Goal: Information Seeking & Learning: Learn about a topic

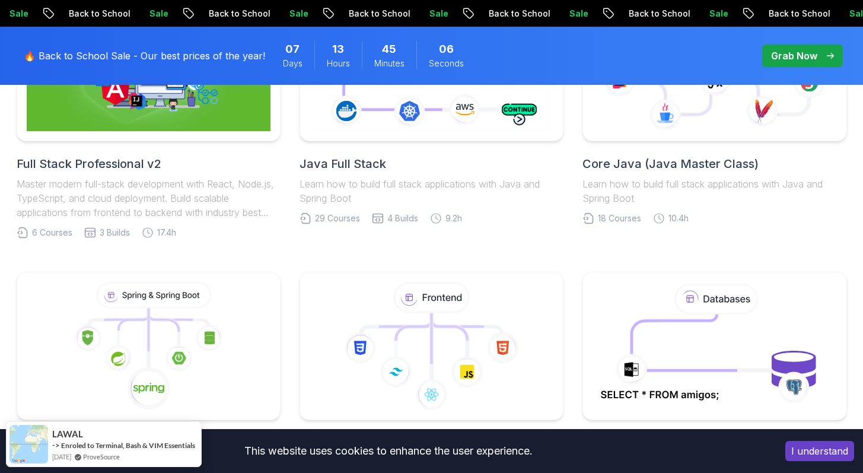
scroll to position [416, 0]
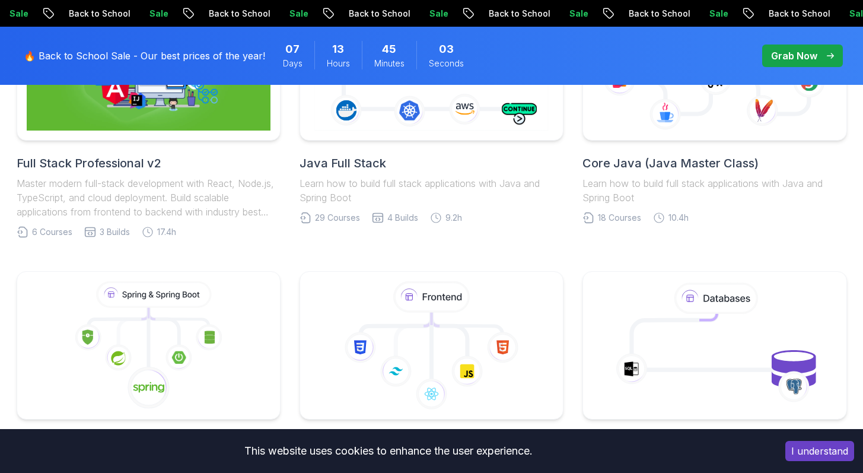
click at [817, 450] on button "I understand" at bounding box center [819, 451] width 69 height 20
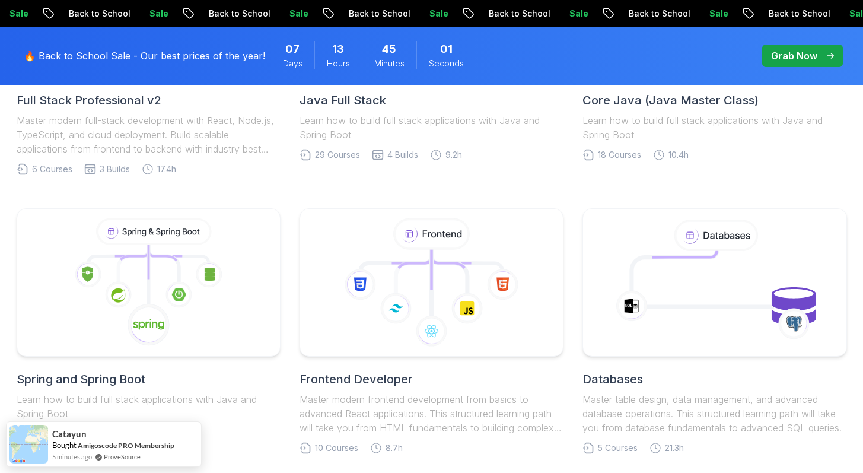
scroll to position [491, 0]
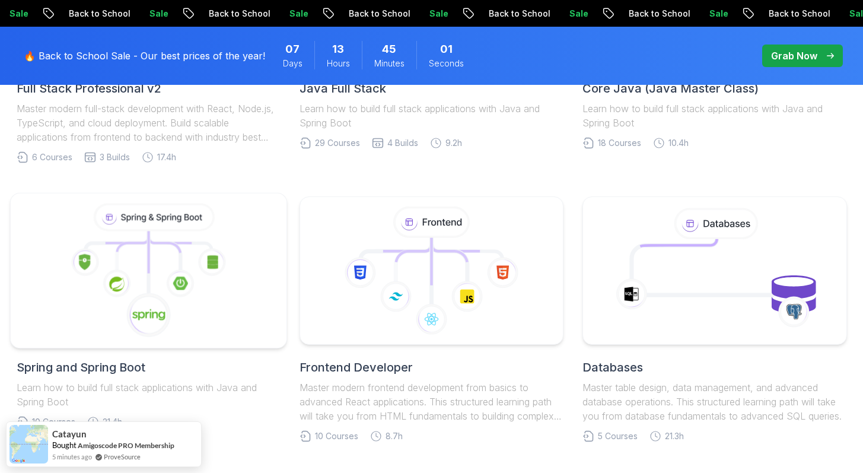
click at [180, 277] on image at bounding box center [180, 282] width 15 height 13
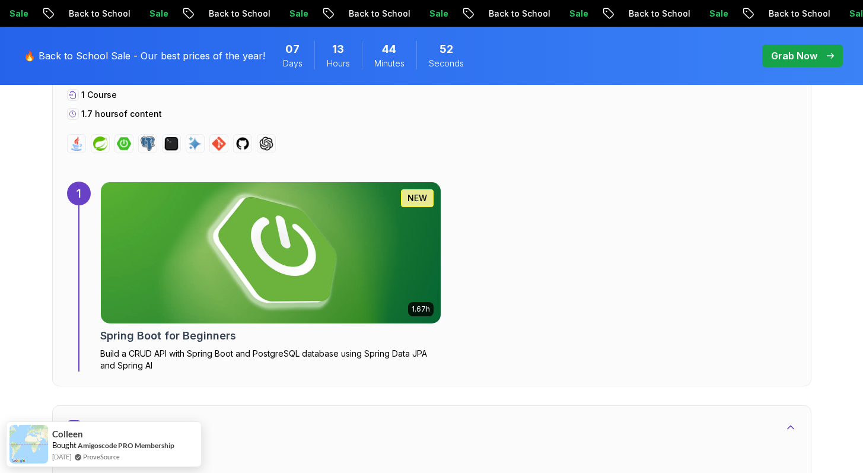
scroll to position [765, 0]
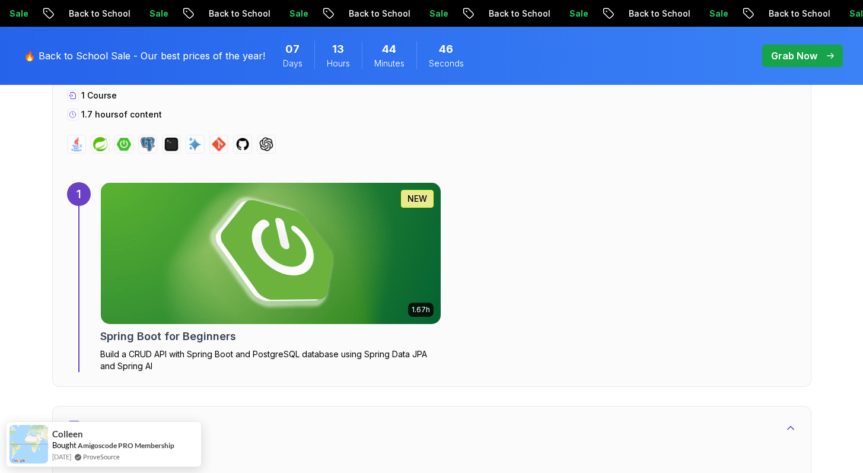
click at [790, 44] on span "pre-order" at bounding box center [802, 55] width 81 height 23
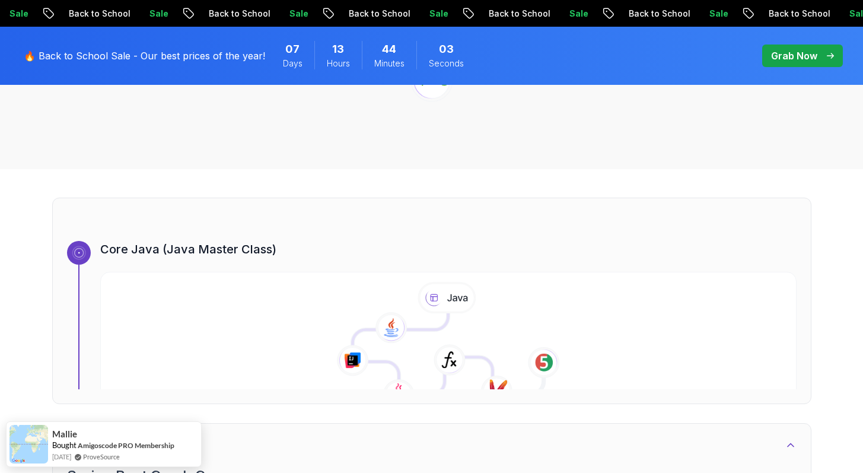
scroll to position [310, 0]
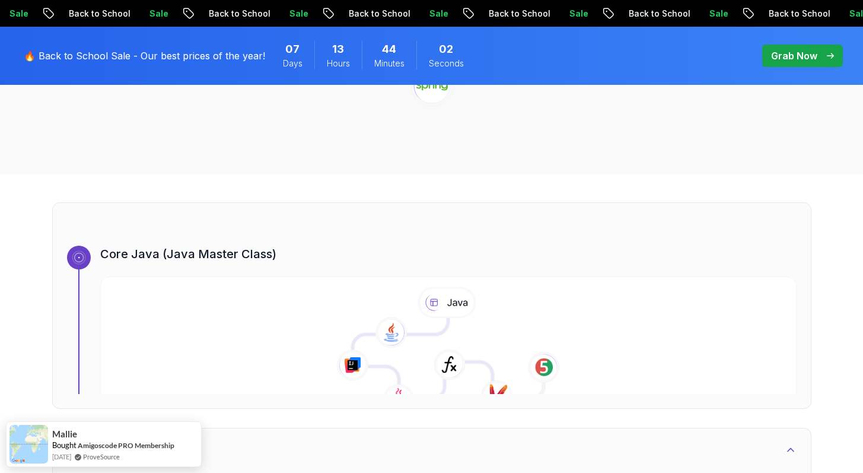
click at [281, 262] on h3 "Core Java (Java Master Class)" at bounding box center [448, 254] width 696 height 17
click at [81, 258] on rect at bounding box center [79, 257] width 5 height 5
click at [221, 348] on icon at bounding box center [448, 352] width 710 height 136
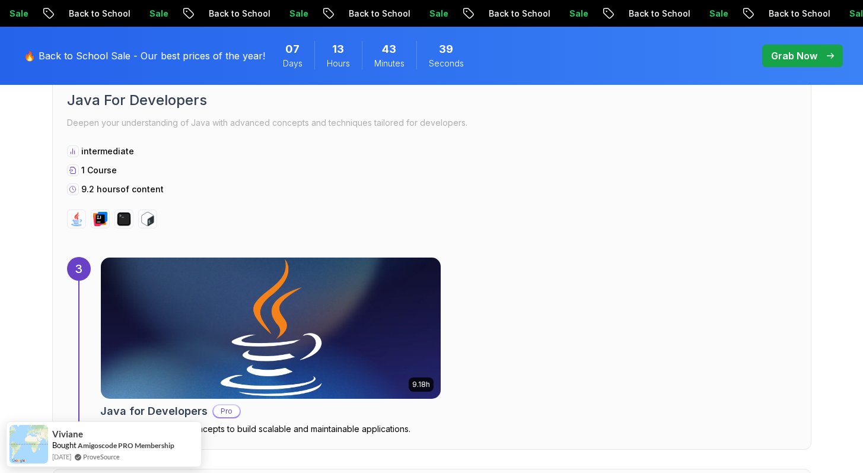
scroll to position [1540, 0]
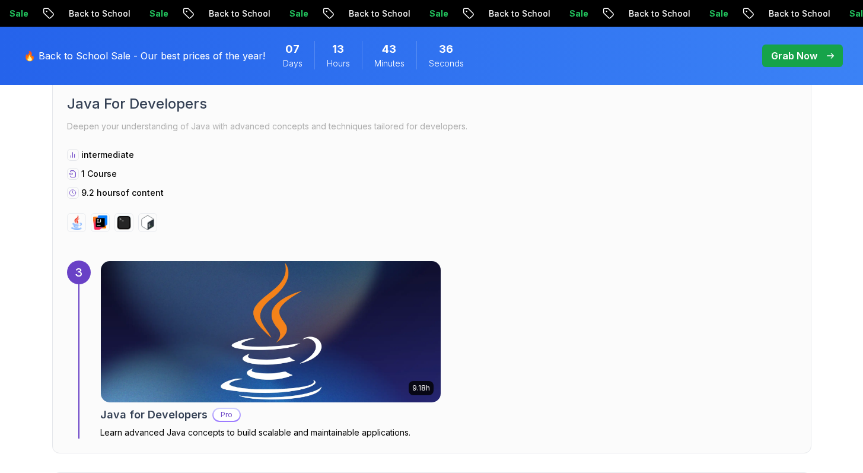
click at [146, 224] on img at bounding box center [148, 222] width 14 height 14
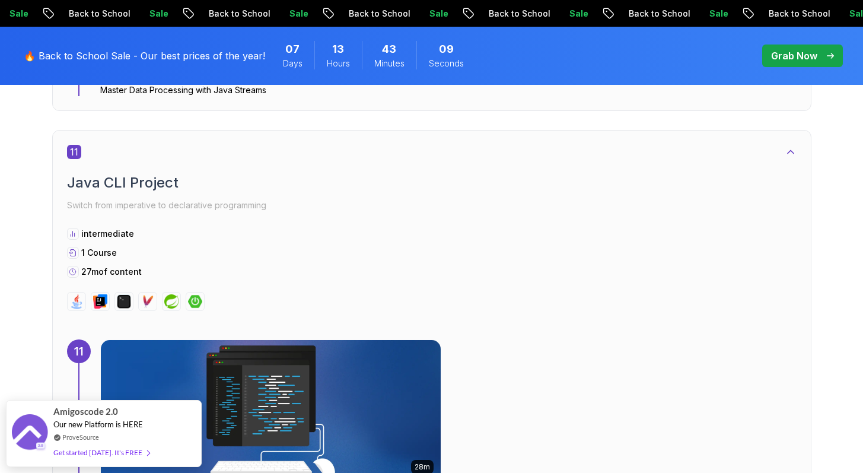
scroll to position [5070, 0]
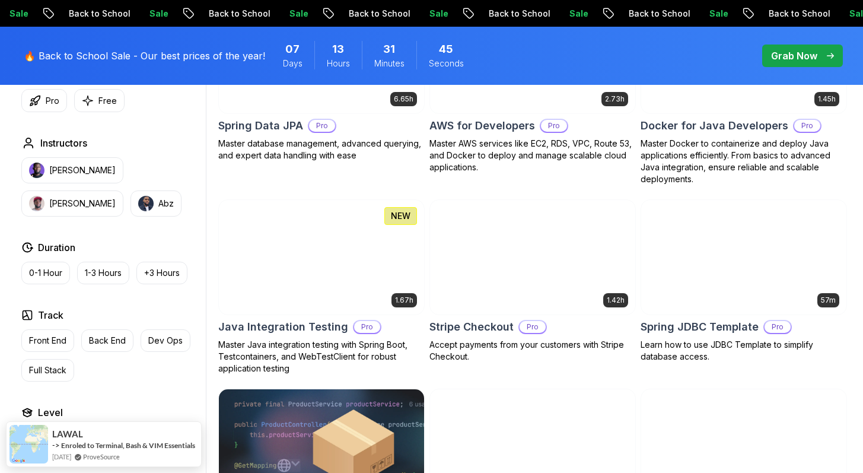
scroll to position [646, 0]
